Goal: Find specific page/section: Find specific page/section

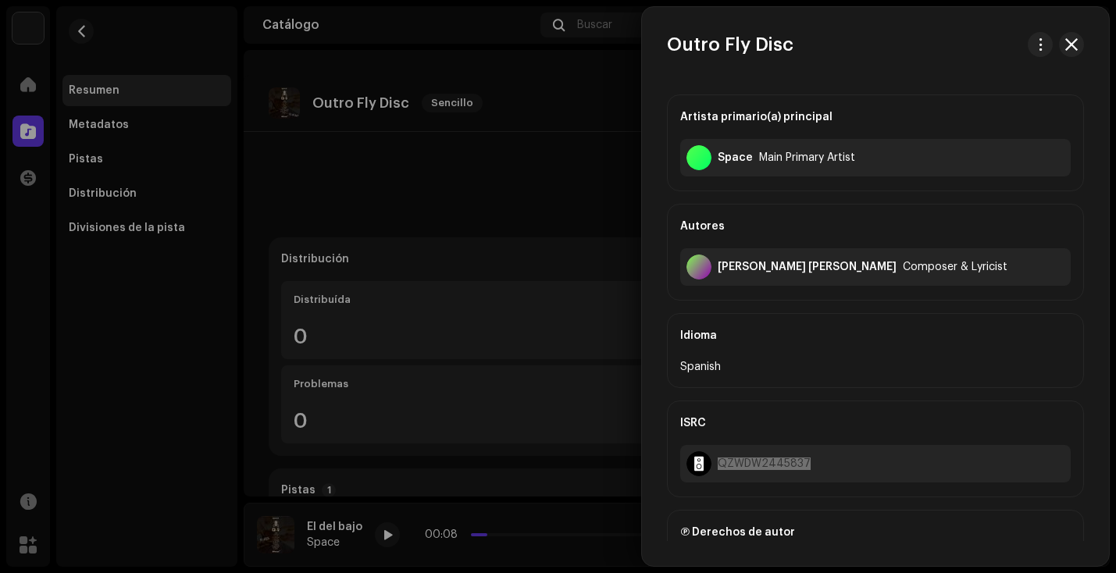
scroll to position [219, 0]
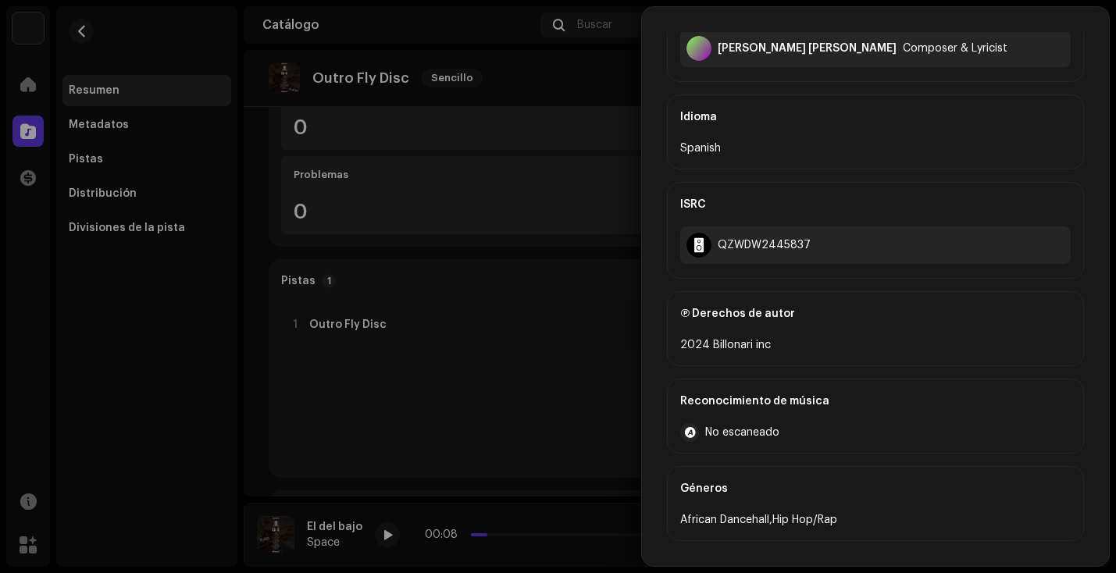
click at [557, 86] on div at bounding box center [558, 286] width 1116 height 573
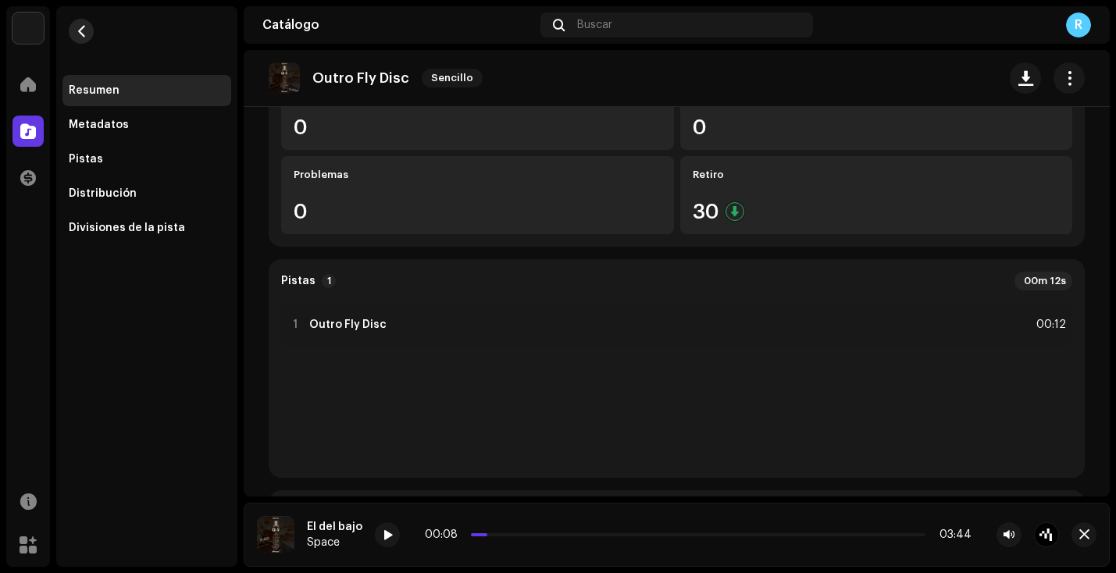
click at [72, 30] on button "button" at bounding box center [81, 31] width 25 height 25
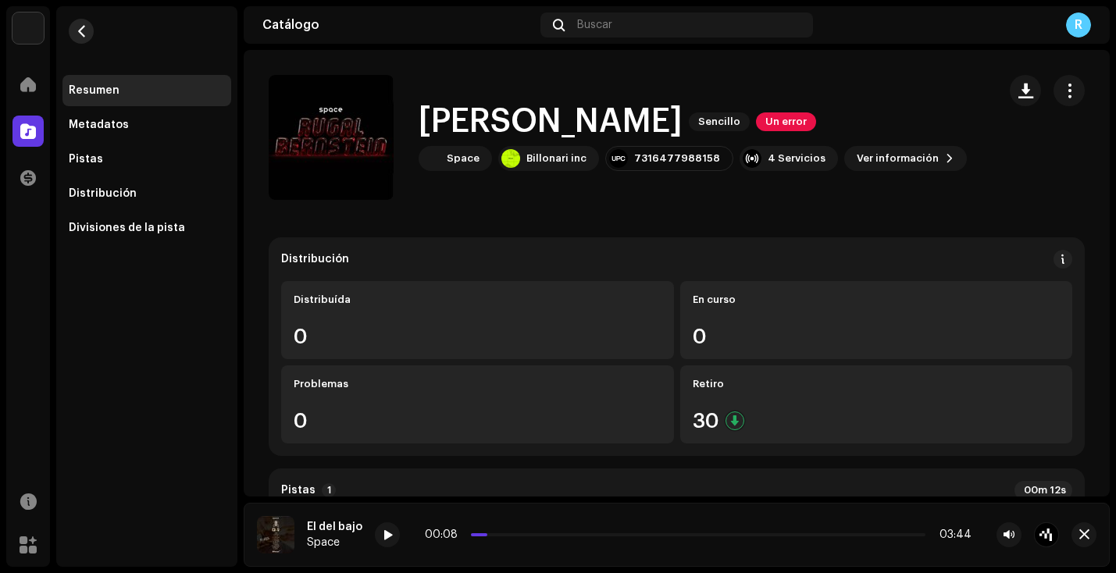
click at [77, 31] on span "button" at bounding box center [82, 31] width 12 height 12
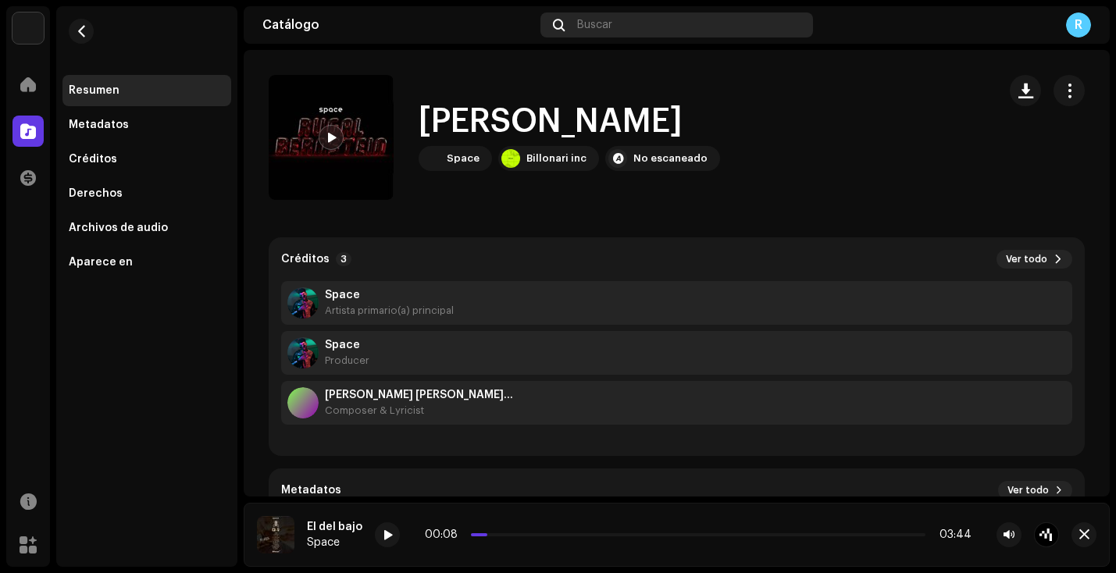
click at [586, 29] on span "Buscar" at bounding box center [594, 25] width 35 height 12
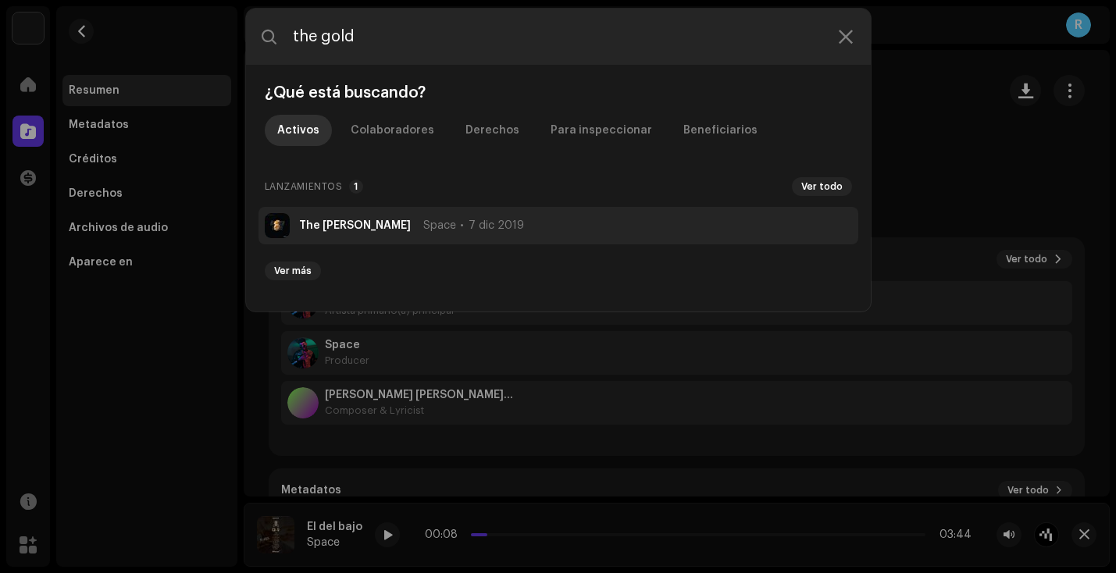
type input "the gold"
click at [423, 223] on span "Space" at bounding box center [439, 225] width 33 height 12
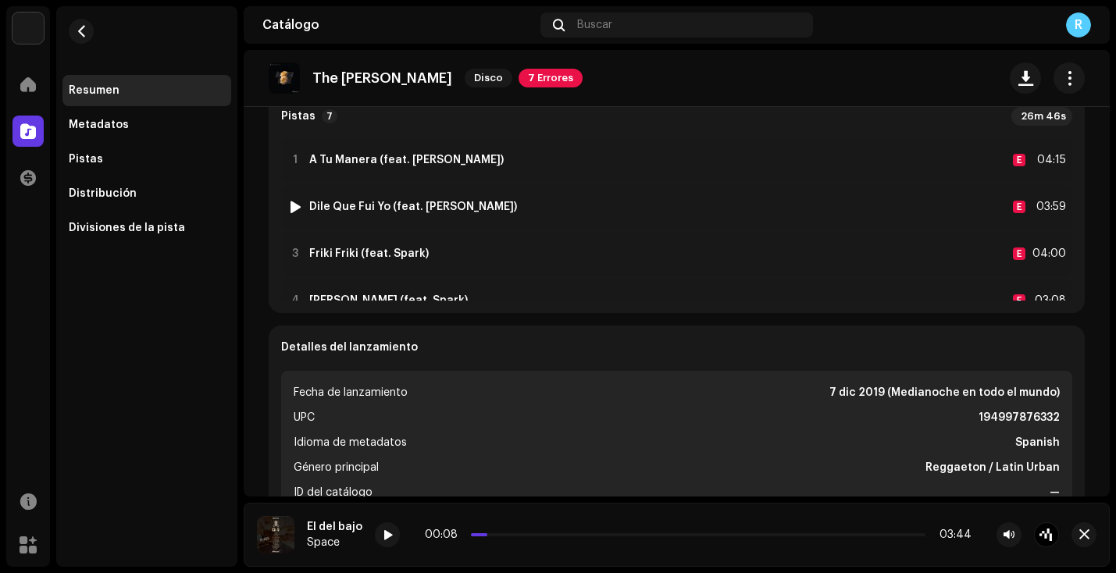
scroll to position [375, 0]
